Goal: Task Accomplishment & Management: Manage account settings

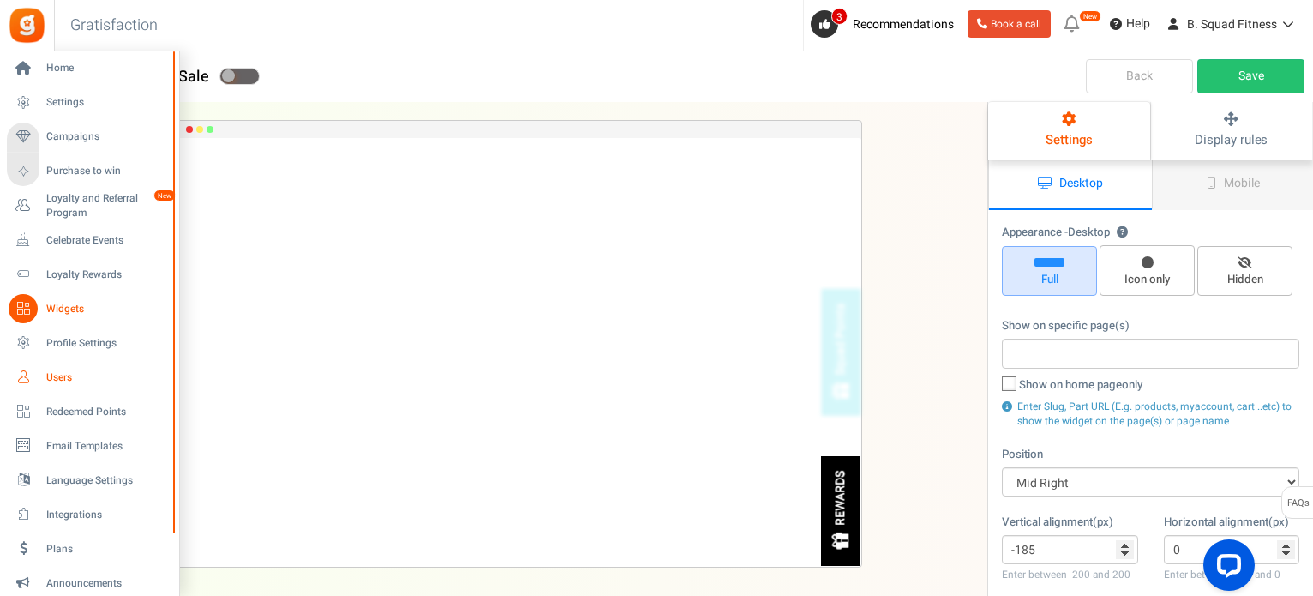
click at [50, 373] on span "Users" at bounding box center [106, 377] width 120 height 15
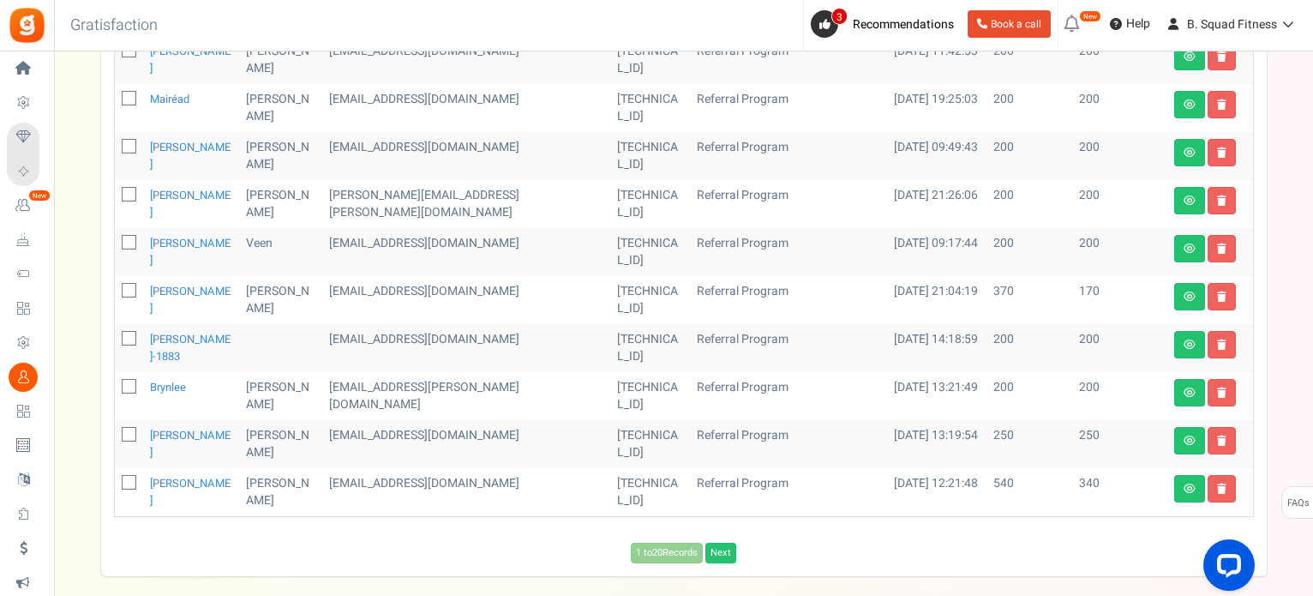
scroll to position [936, 0]
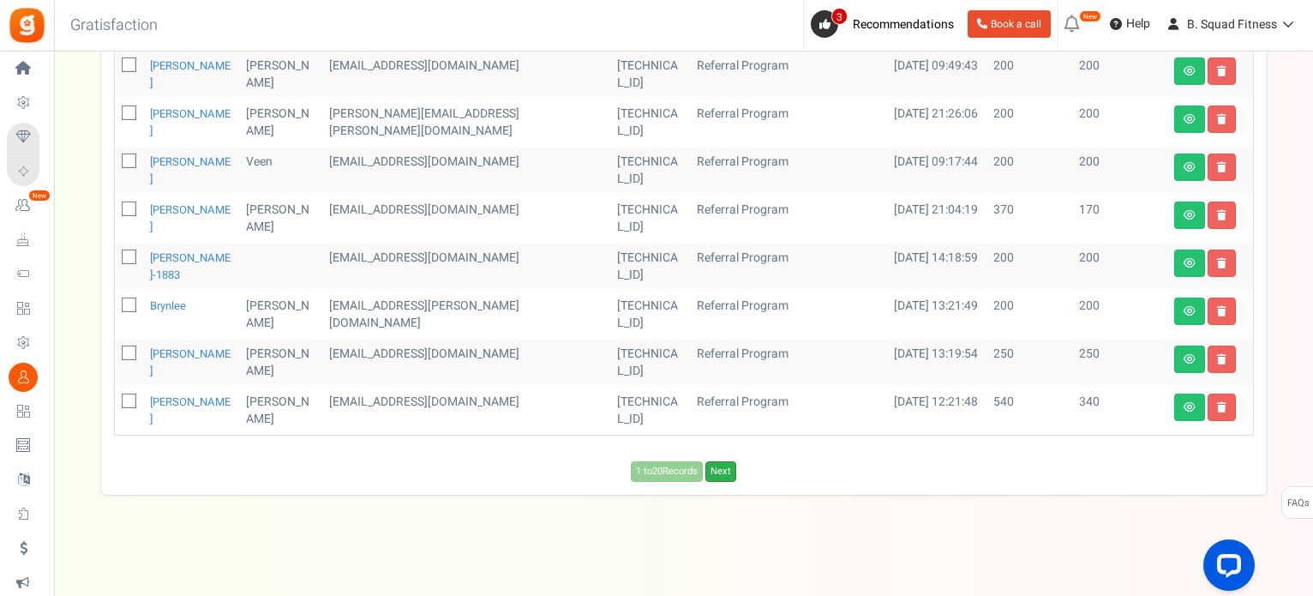
click at [722, 473] on link "Next" at bounding box center [720, 471] width 31 height 21
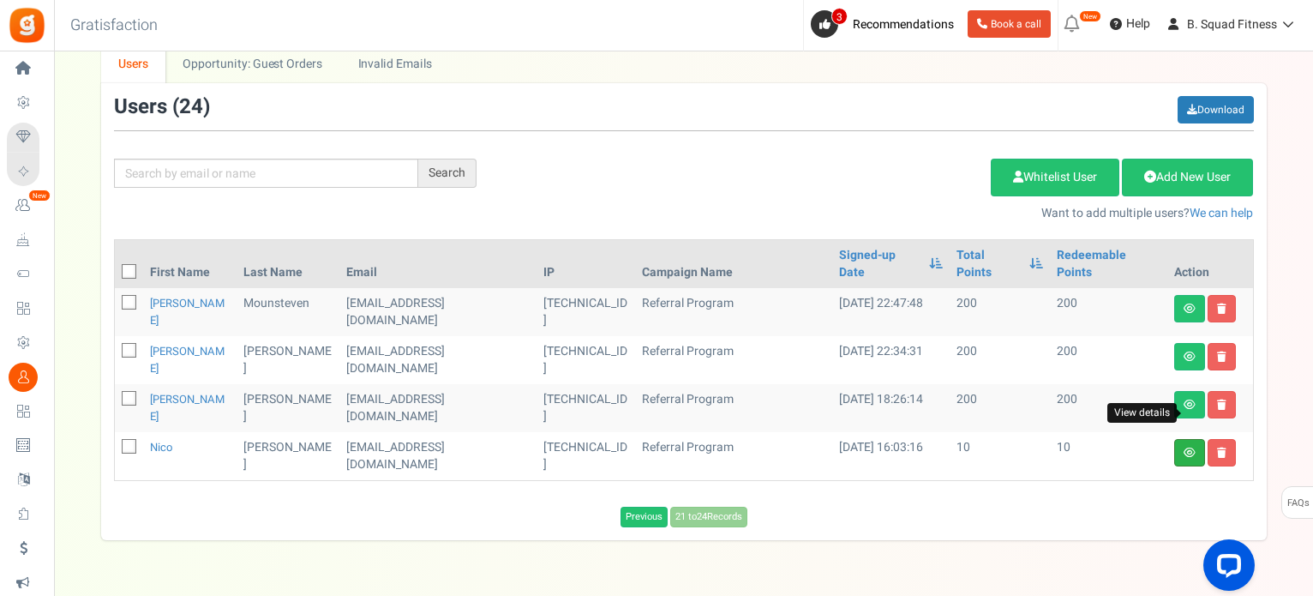
click at [1185, 447] on icon at bounding box center [1190, 452] width 12 height 10
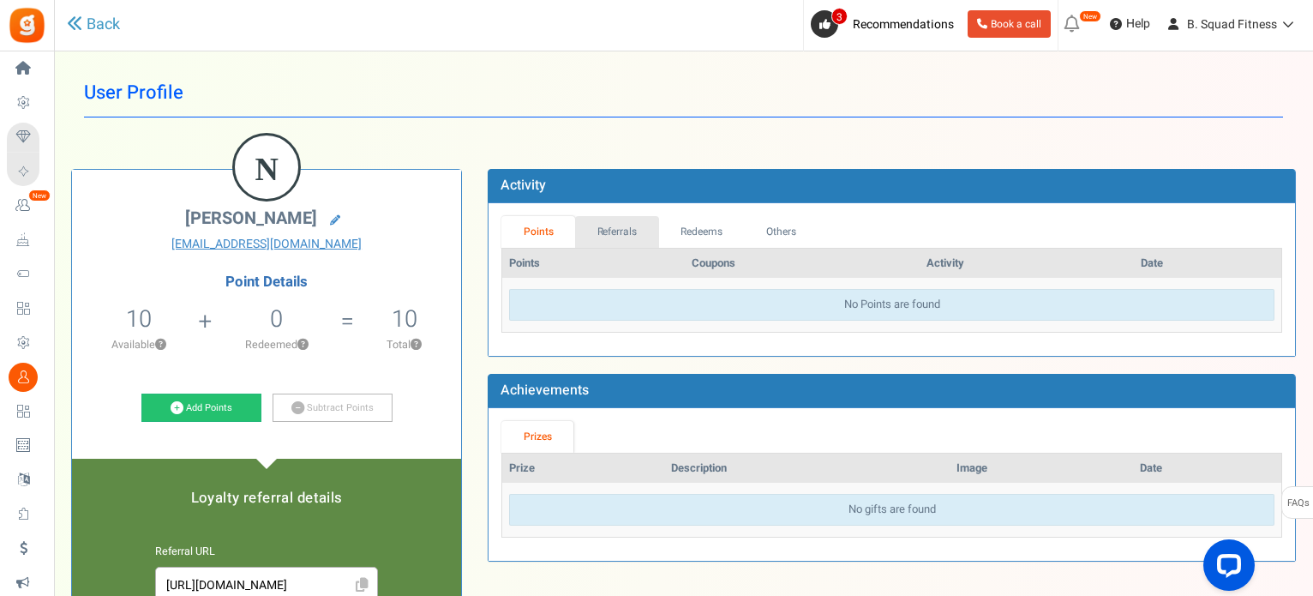
click at [620, 231] on link "Referrals" at bounding box center [617, 232] width 84 height 32
click at [696, 234] on link "Redeems" at bounding box center [702, 232] width 86 height 32
click at [764, 230] on link "Others" at bounding box center [780, 232] width 74 height 32
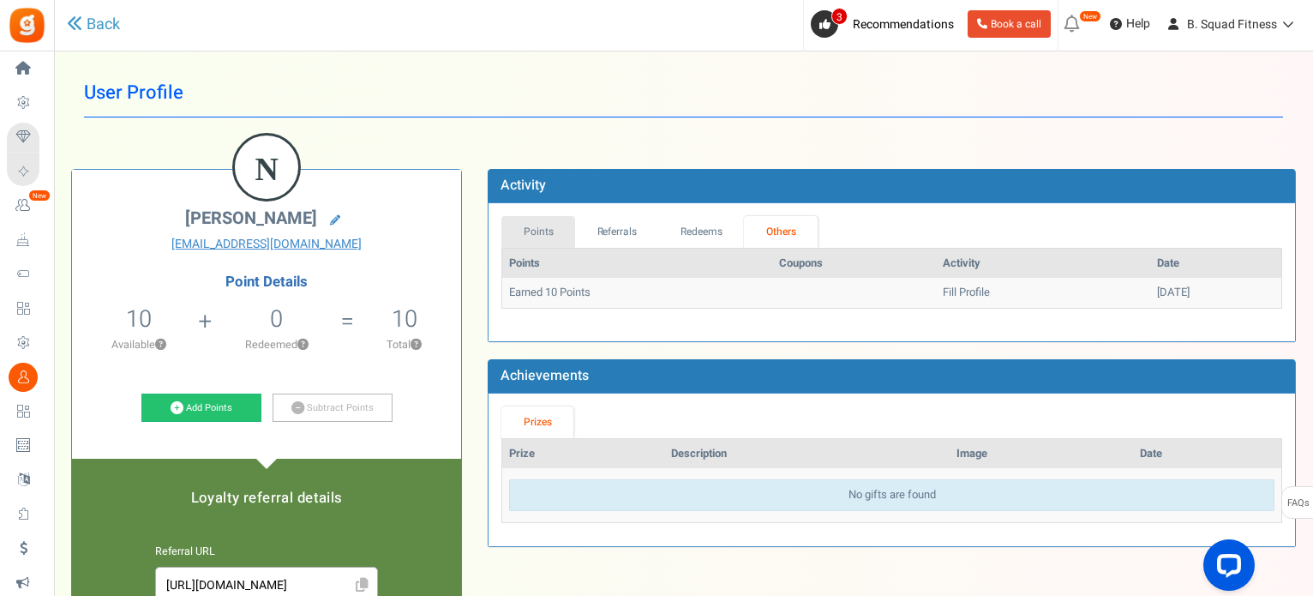
click at [542, 232] on link "Points" at bounding box center [538, 232] width 74 height 32
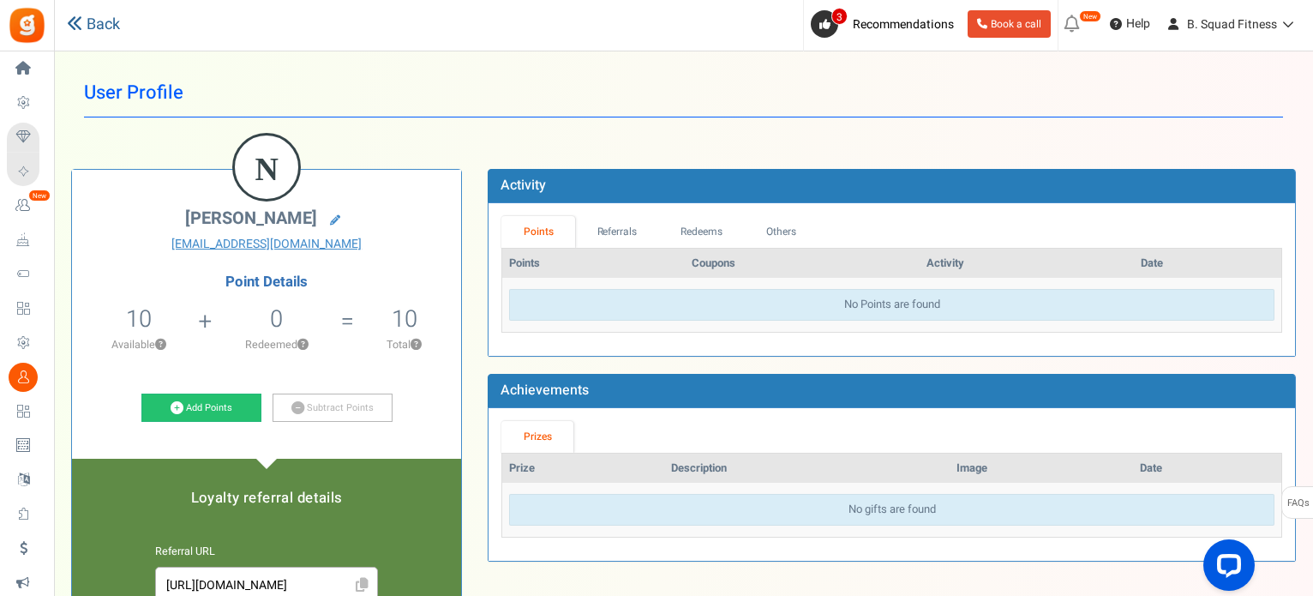
click at [106, 16] on link "Back" at bounding box center [93, 25] width 53 height 22
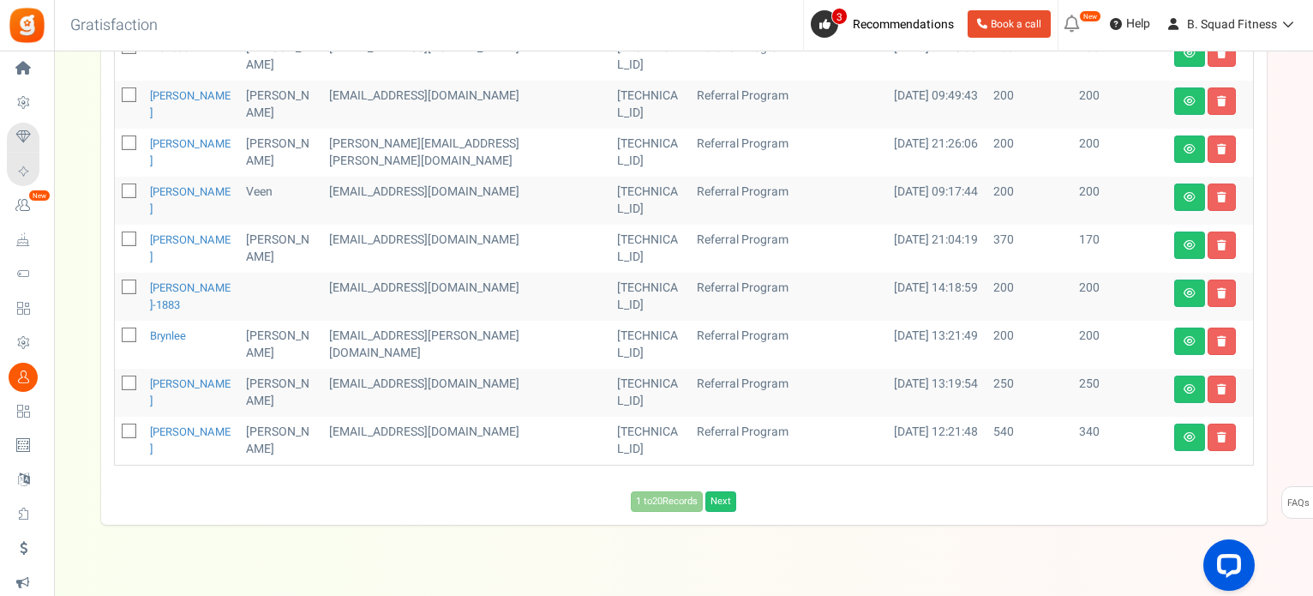
scroll to position [936, 0]
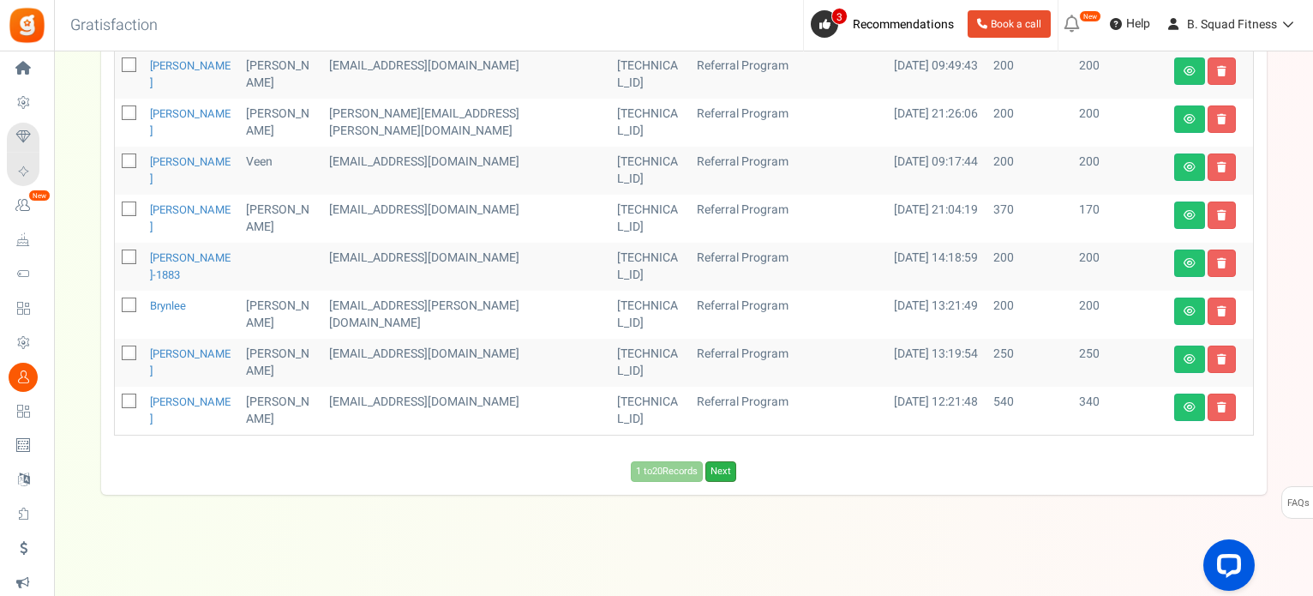
click at [729, 465] on link "Next" at bounding box center [720, 471] width 31 height 21
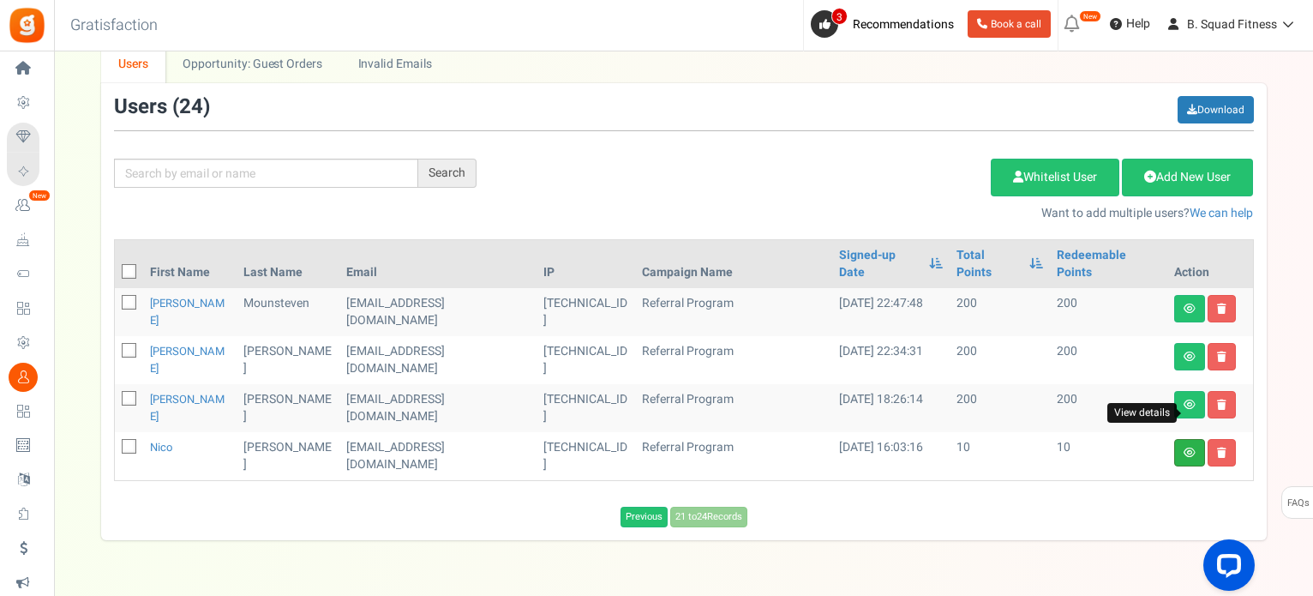
click at [1184, 447] on icon at bounding box center [1190, 452] width 12 height 10
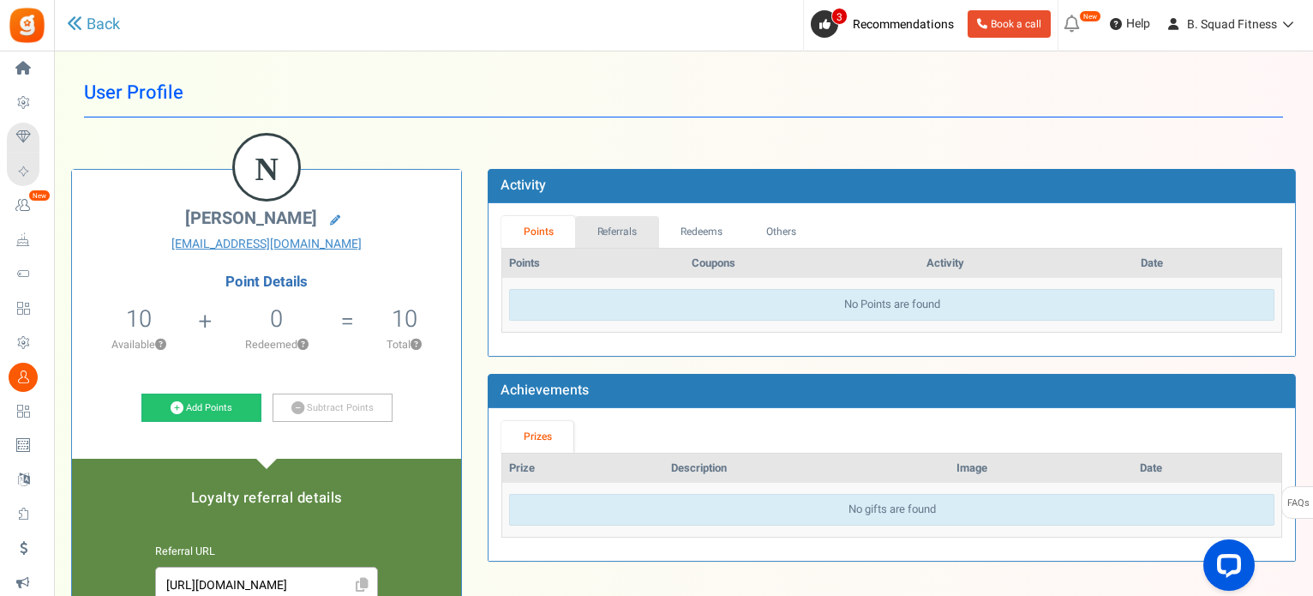
click at [620, 219] on link "Referrals" at bounding box center [617, 232] width 84 height 32
click at [691, 227] on link "Redeems" at bounding box center [702, 232] width 86 height 32
click at [770, 227] on link "Others" at bounding box center [780, 232] width 74 height 32
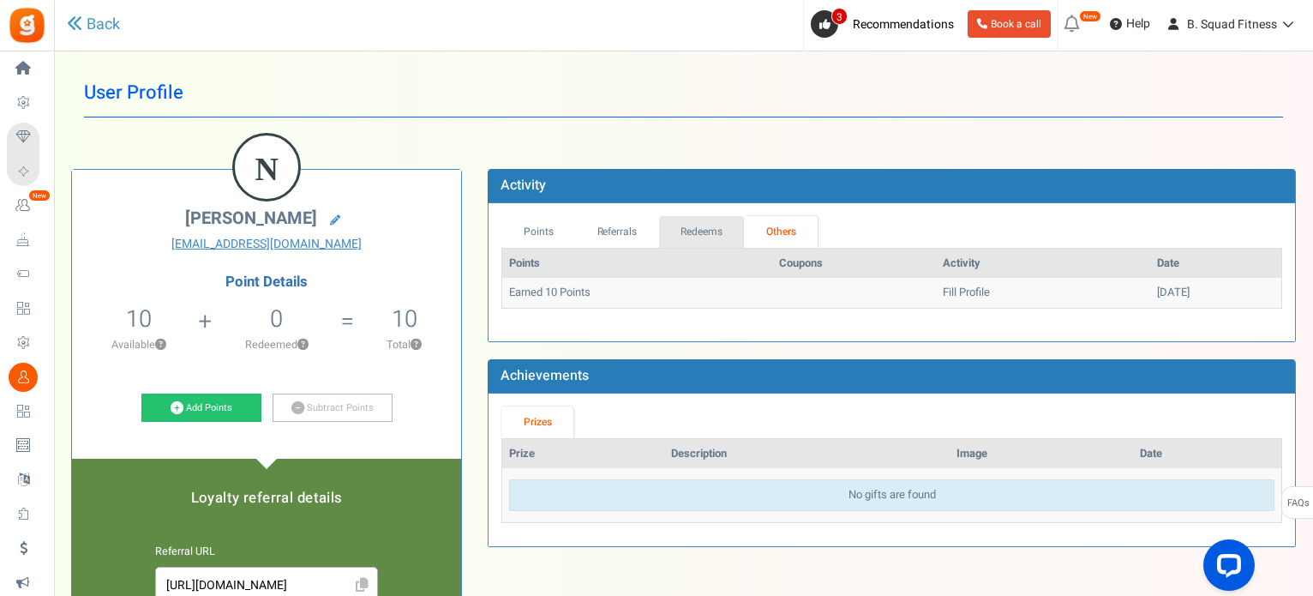
click at [686, 234] on link "Redeems" at bounding box center [702, 232] width 86 height 32
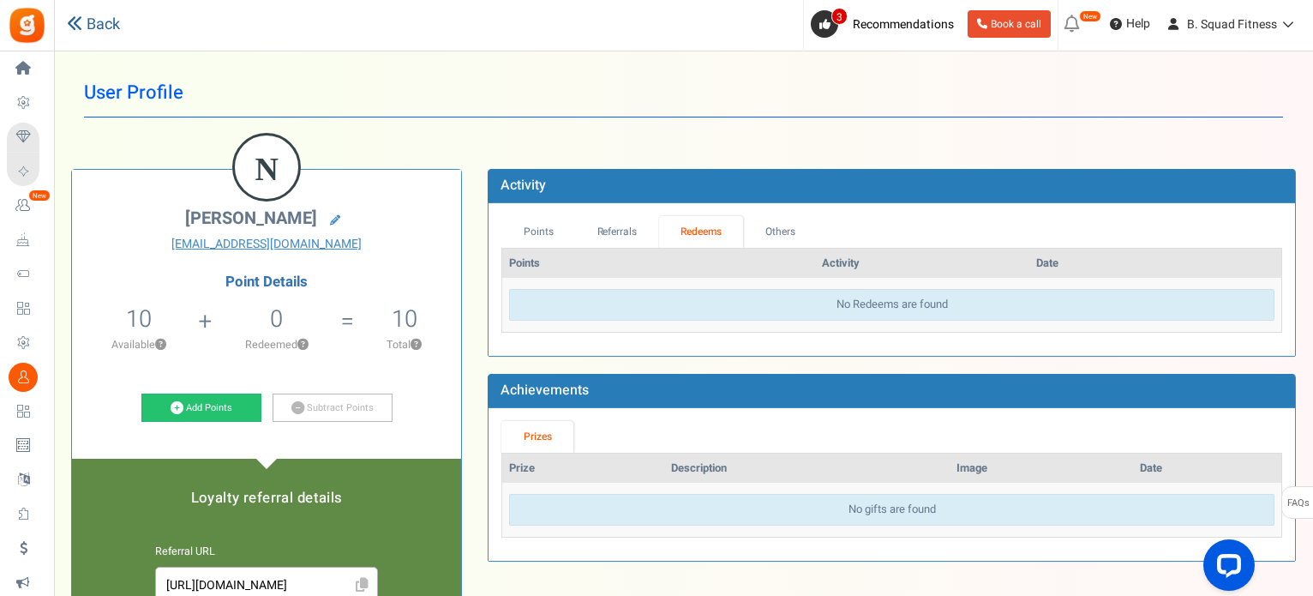
click at [114, 23] on link "Back" at bounding box center [93, 25] width 53 height 22
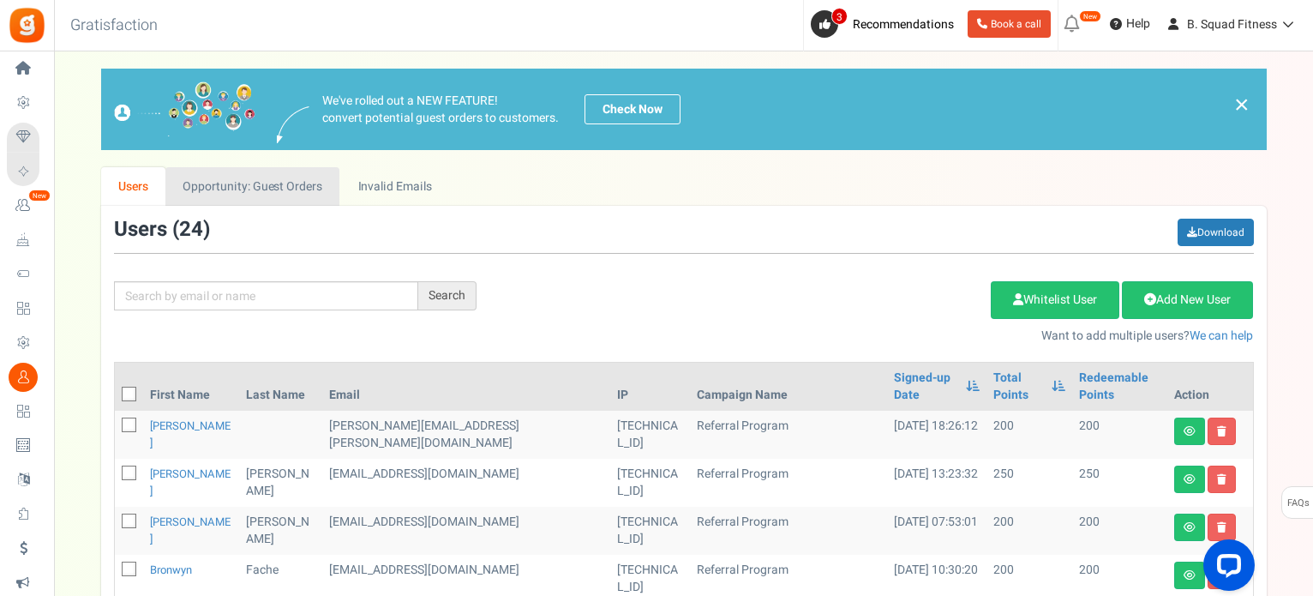
click at [304, 184] on link "Opportunity: Guest Orders" at bounding box center [252, 186] width 174 height 39
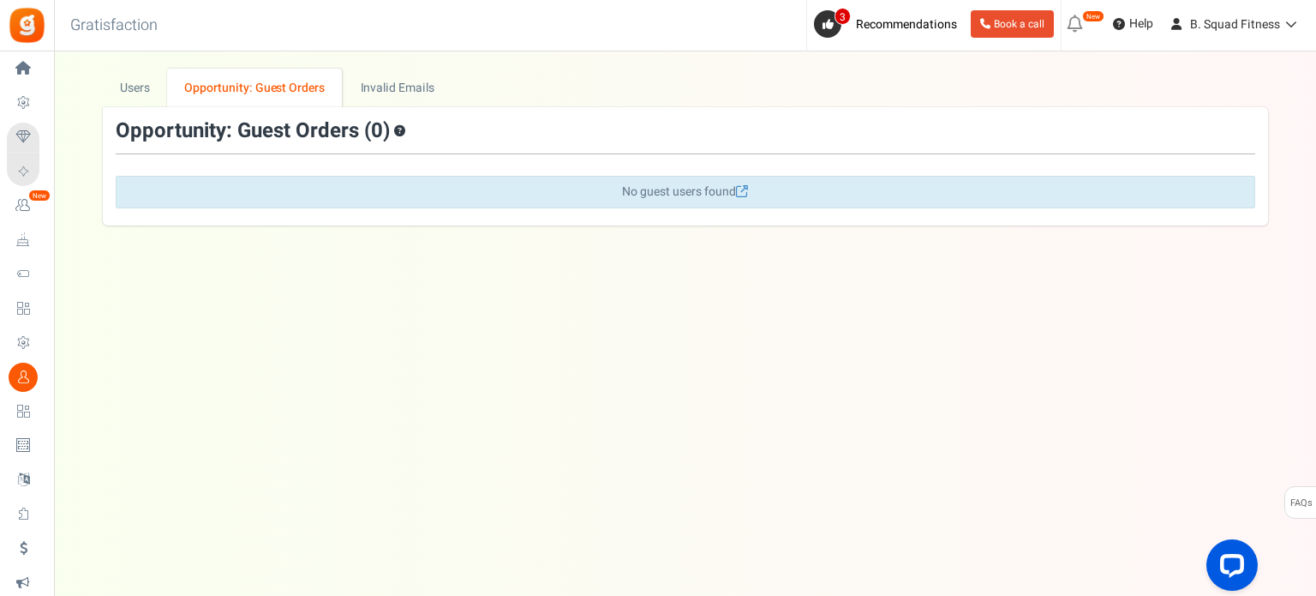
click at [369, 177] on div "No guest users found" at bounding box center [686, 192] width 1140 height 33
click at [387, 93] on link "Invalid Emails" at bounding box center [397, 88] width 109 height 39
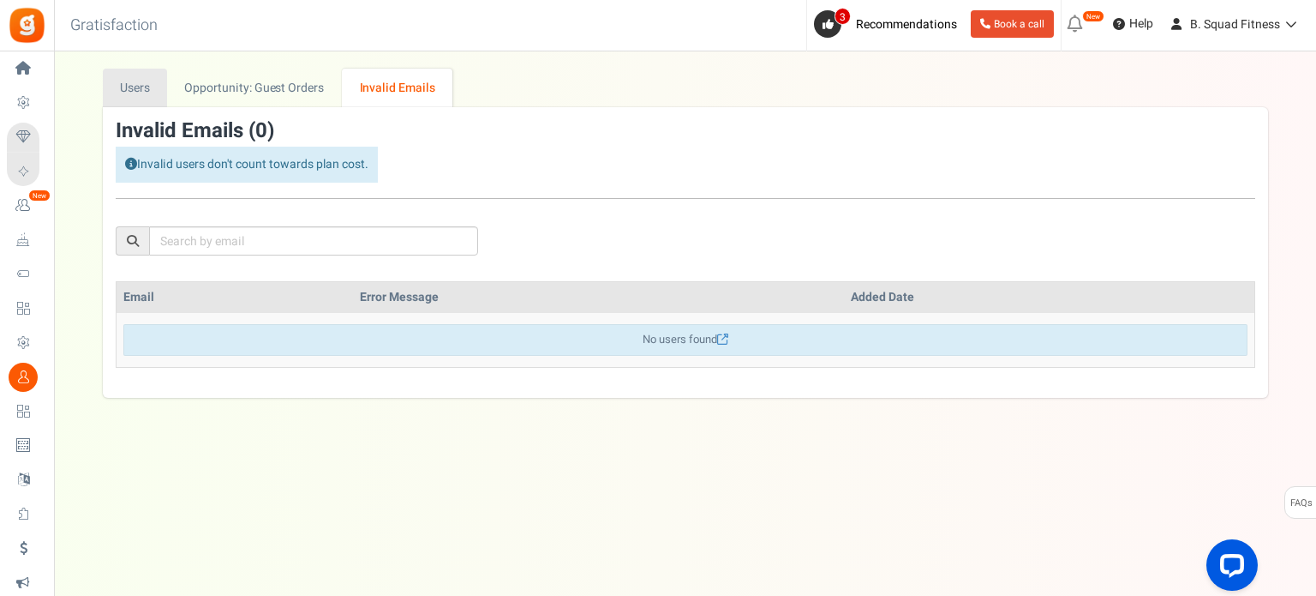
click at [132, 92] on link "Users" at bounding box center [135, 88] width 65 height 39
